Goal: Entertainment & Leisure: Consume media (video, audio)

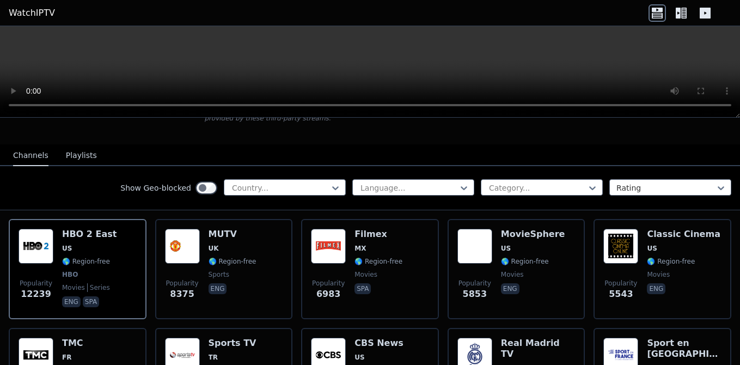
scroll to position [50, 0]
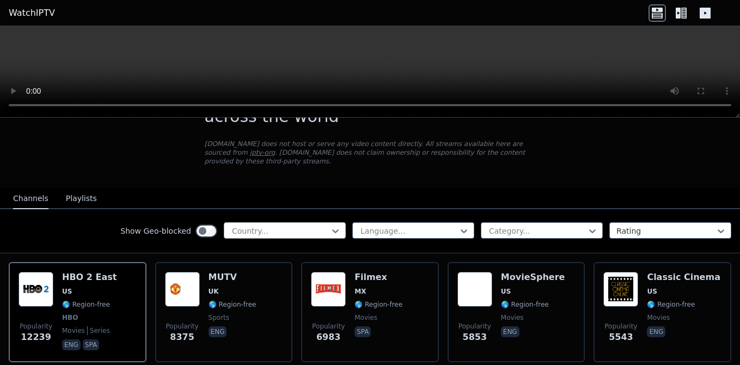
click at [300, 235] on div at bounding box center [280, 230] width 99 height 11
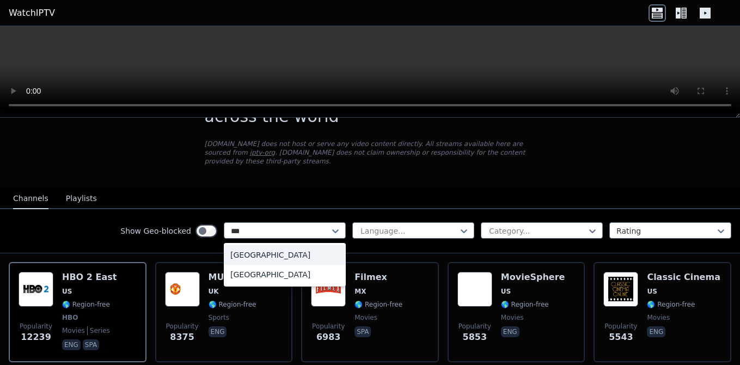
type input "****"
click at [296, 253] on div "[GEOGRAPHIC_DATA]" at bounding box center [285, 255] width 122 height 20
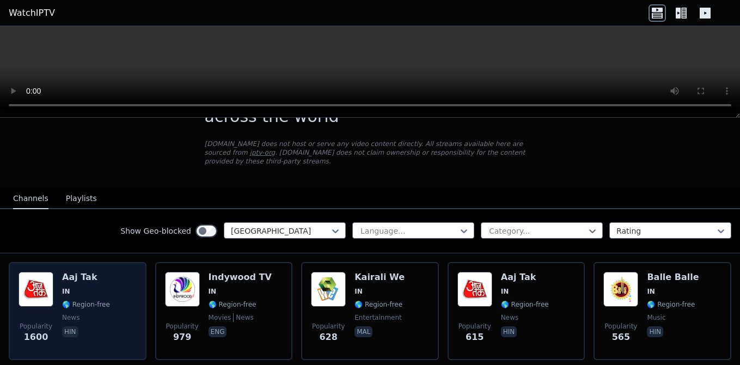
click at [82, 282] on h6 "Aaj Tak" at bounding box center [86, 277] width 48 height 11
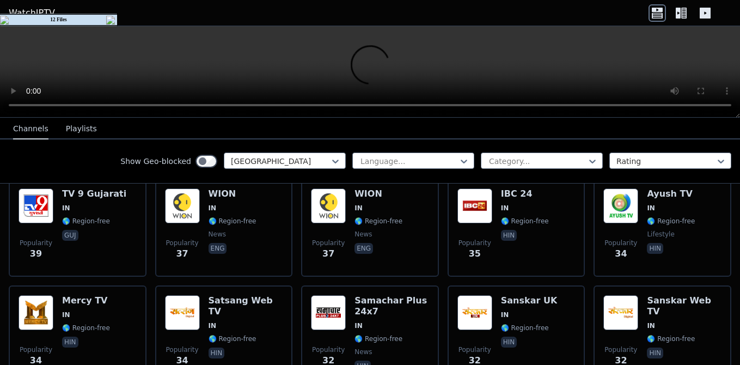
scroll to position [1961, 0]
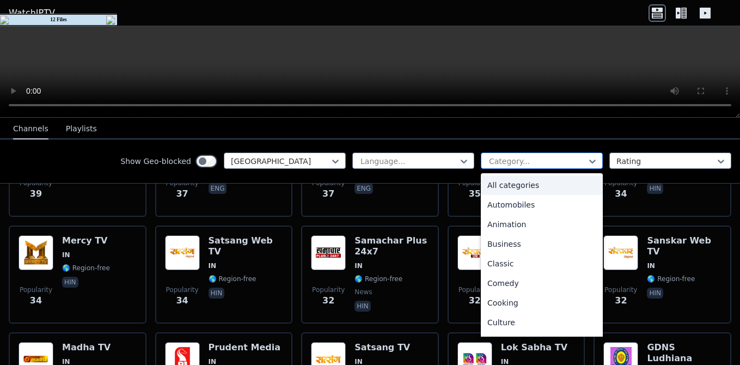
click at [513, 161] on div at bounding box center [537, 161] width 99 height 11
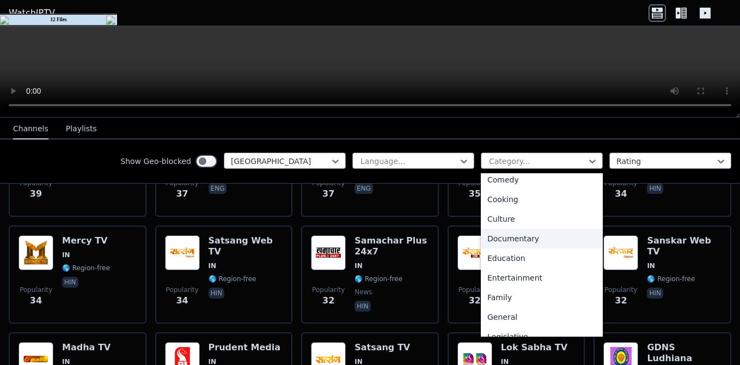
scroll to position [113, 0]
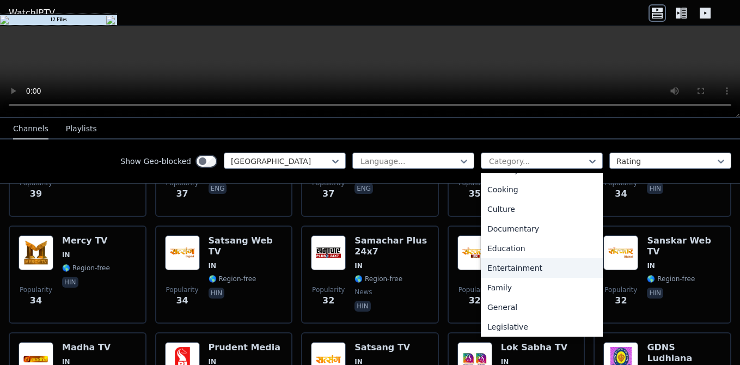
click at [522, 262] on div "Entertainment" at bounding box center [542, 268] width 122 height 20
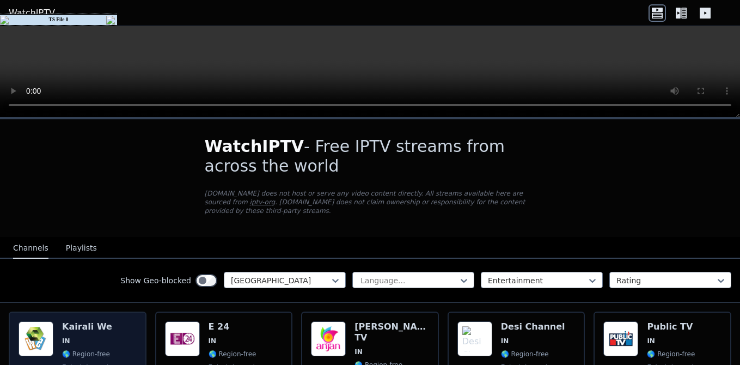
click at [95, 338] on span "IN" at bounding box center [87, 341] width 50 height 9
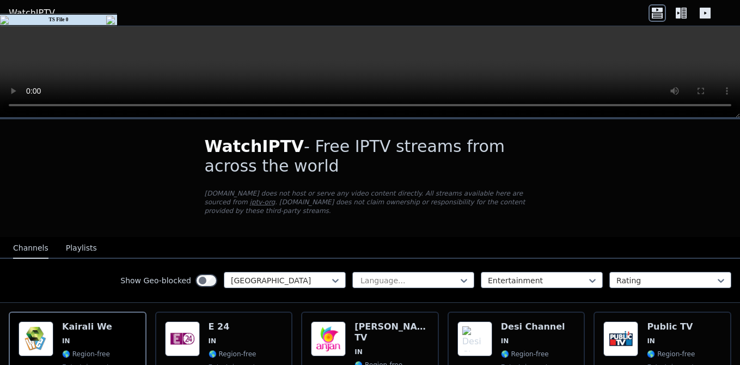
click at [78, 247] on button "Playlists" at bounding box center [81, 248] width 31 height 21
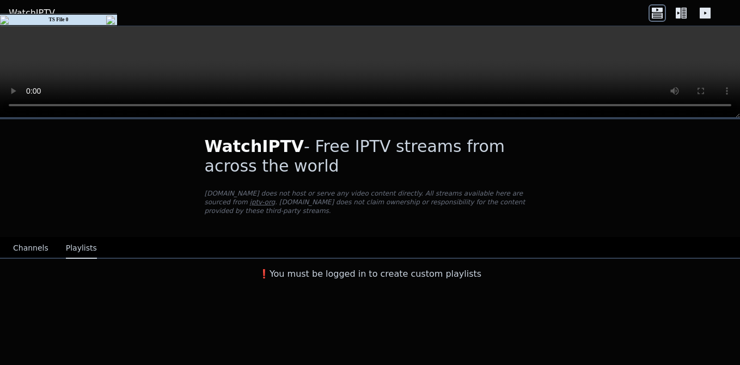
click at [30, 247] on button "Channels" at bounding box center [30, 248] width 35 height 21
